Goal: Task Accomplishment & Management: Complete application form

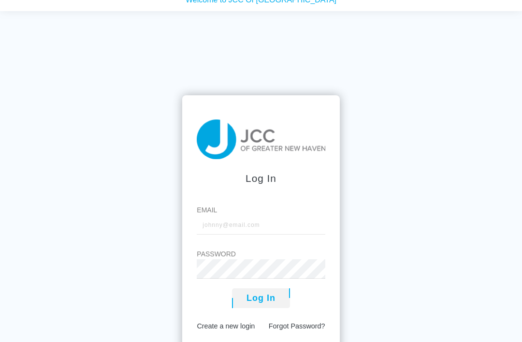
scroll to position [22, 0]
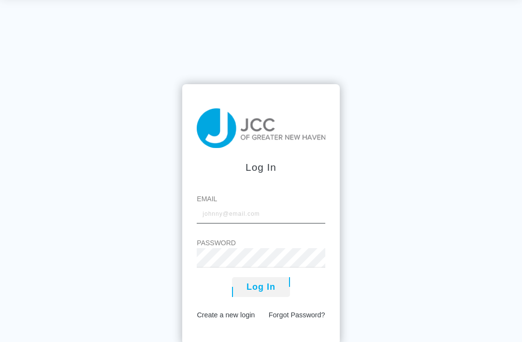
click at [240, 223] on input "Email" at bounding box center [261, 213] width 128 height 19
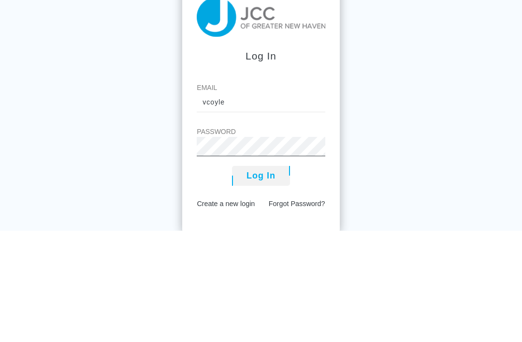
scroll to position [40, 0]
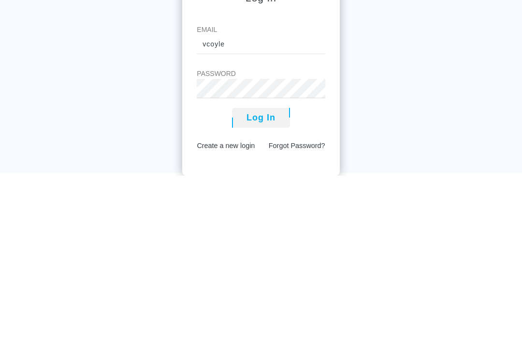
click at [274, 274] on button "Log In" at bounding box center [261, 284] width 58 height 20
click at [261, 274] on button "Log In" at bounding box center [261, 284] width 58 height 20
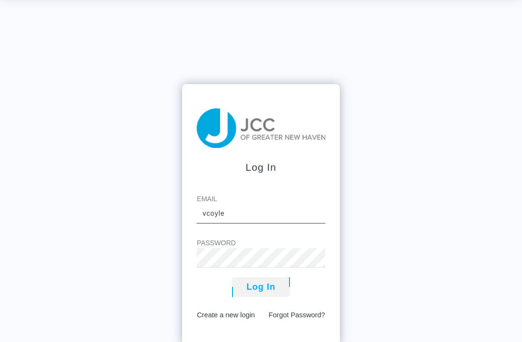
click at [252, 223] on input "vcoyle" at bounding box center [261, 213] width 128 height 19
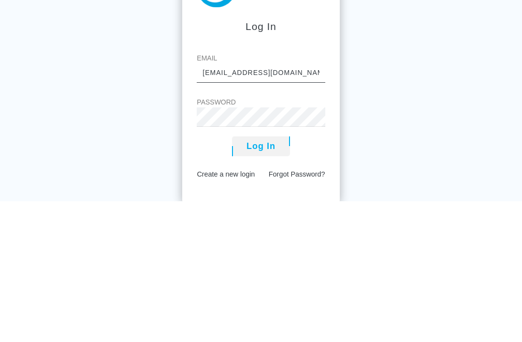
type input "[EMAIL_ADDRESS][DOMAIN_NAME]"
click at [276, 277] on button "Log In" at bounding box center [261, 287] width 58 height 20
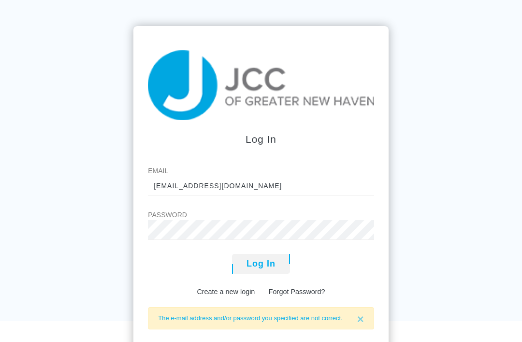
scroll to position [46, 0]
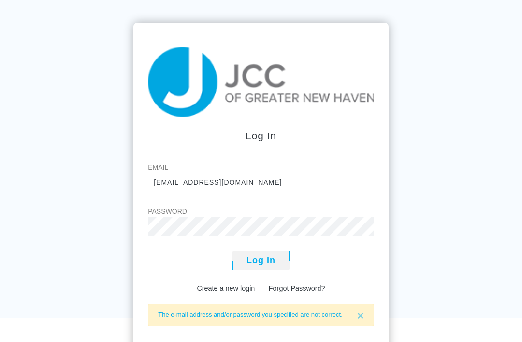
click at [240, 292] on link "Create a new login" at bounding box center [226, 288] width 58 height 8
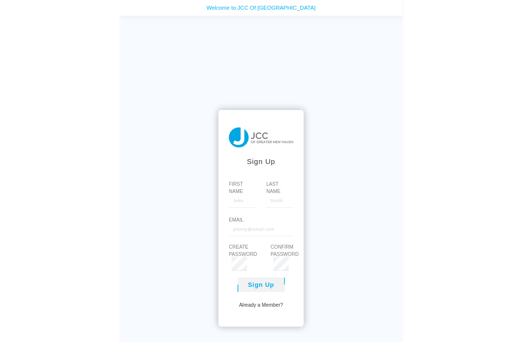
scroll to position [31, 0]
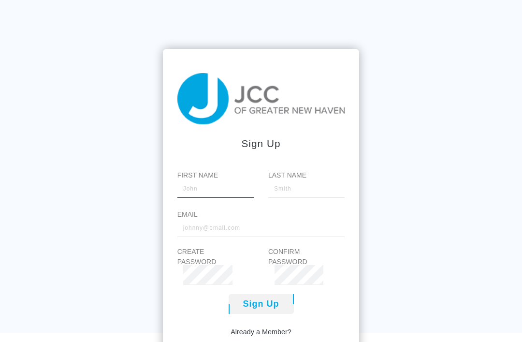
click at [247, 198] on input "First Name" at bounding box center [215, 187] width 76 height 19
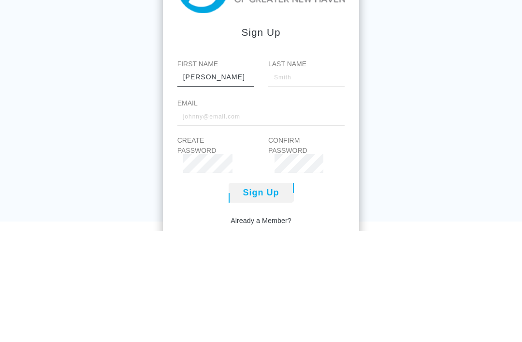
type input "Valerie"
click at [302, 178] on input "Last Name" at bounding box center [306, 187] width 76 height 19
type input "Coyle"
click at [301, 218] on input "Email" at bounding box center [261, 227] width 168 height 19
type input "[EMAIL_ADDRESS][DOMAIN_NAME]"
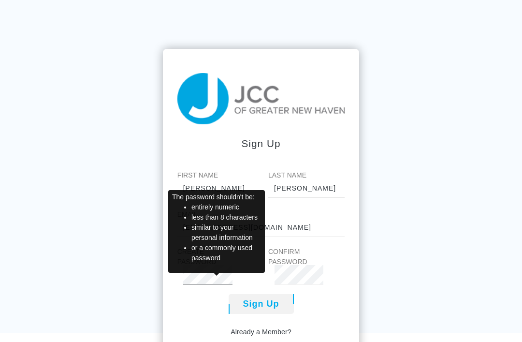
scroll to position [62, 0]
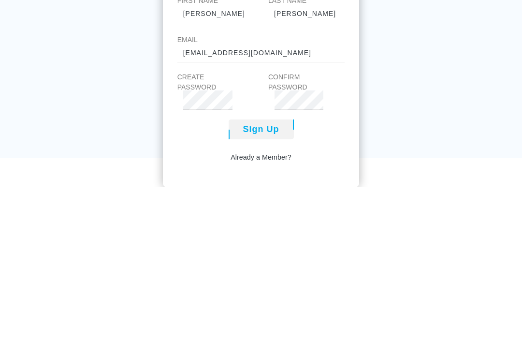
click at [272, 274] on button "Sign Up" at bounding box center [261, 284] width 65 height 20
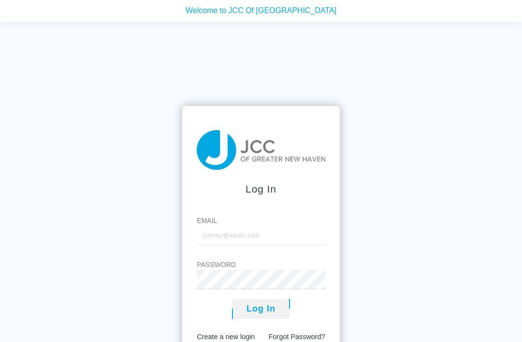
scroll to position [160, 0]
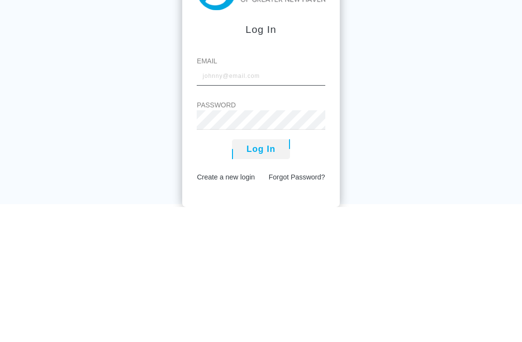
type input "[EMAIL_ADDRESS][DOMAIN_NAME]"
click at [261, 274] on button "Log In" at bounding box center [261, 284] width 58 height 20
